Goal: Information Seeking & Learning: Learn about a topic

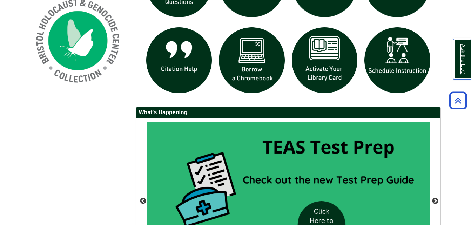
scroll to position [551, 0]
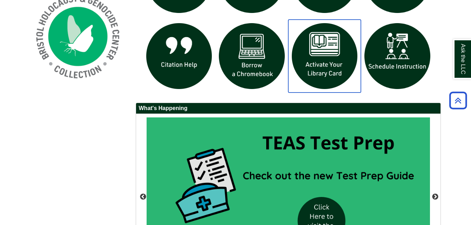
click at [325, 52] on img "slideshow" at bounding box center [324, 56] width 73 height 73
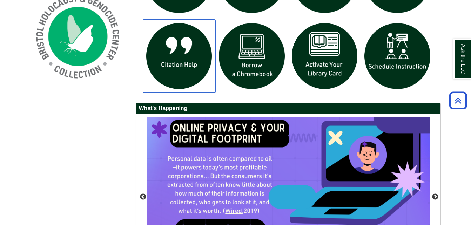
click at [202, 57] on img "slideshow" at bounding box center [179, 56] width 73 height 73
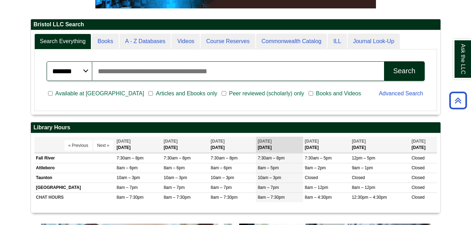
scroll to position [0, 0]
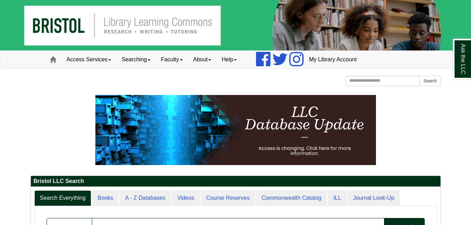
click at [64, 25] on img at bounding box center [235, 25] width 471 height 51
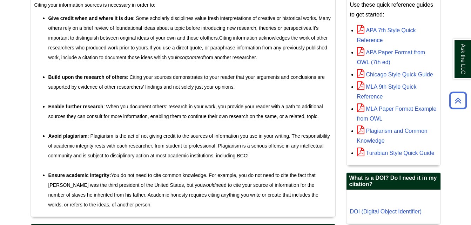
scroll to position [227, 0]
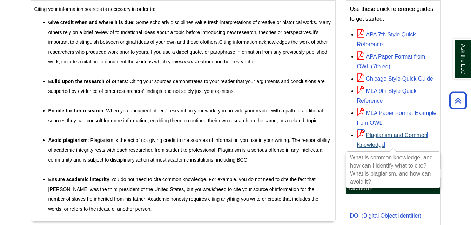
click at [373, 137] on link "Plagiarism and Common Knowledge" at bounding box center [392, 140] width 71 height 16
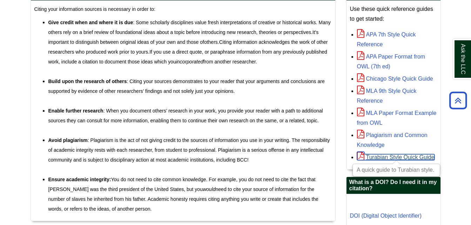
click at [385, 154] on link "Turabian Style Quick Guide" at bounding box center [396, 157] width 78 height 6
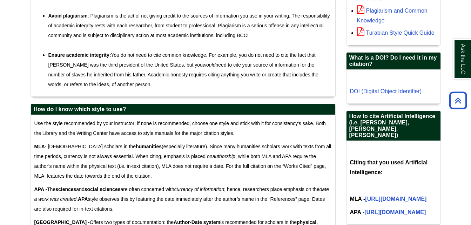
scroll to position [349, 0]
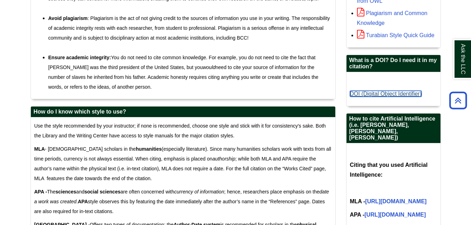
click at [372, 95] on link "DOI (Digital Object Identifier)" at bounding box center [386, 94] width 72 height 6
